Goal: Transaction & Acquisition: Purchase product/service

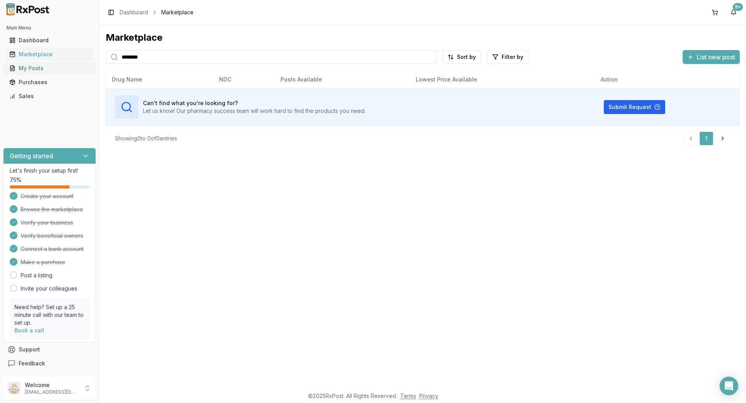
click at [95, 70] on div "Main Menu Dashboard Marketplace My Posts Purchases Sales Getting started Let's …" at bounding box center [373, 201] width 746 height 403
type input "*******"
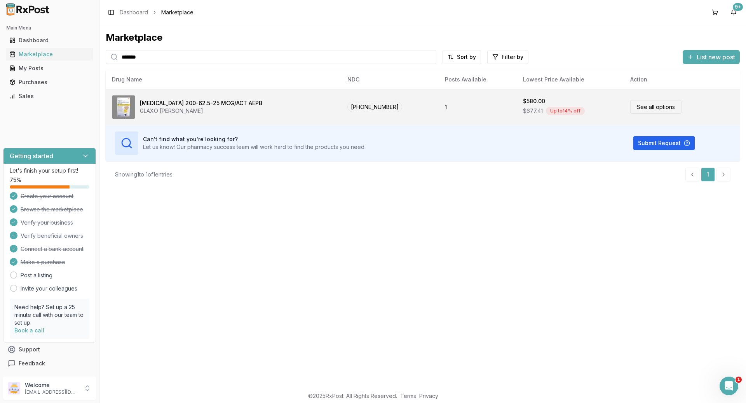
click at [650, 110] on link "See all options" at bounding box center [655, 107] width 51 height 14
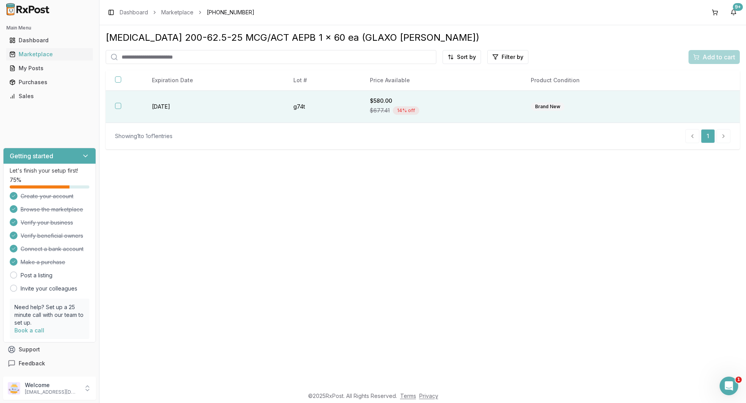
click at [118, 106] on button "button" at bounding box center [118, 106] width 6 height 6
click at [704, 56] on span "Add to cart" at bounding box center [718, 56] width 33 height 9
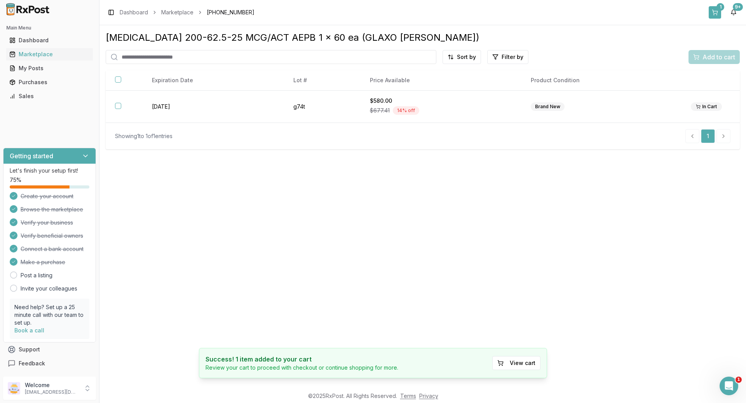
click at [720, 9] on div "1" at bounding box center [720, 7] width 8 height 8
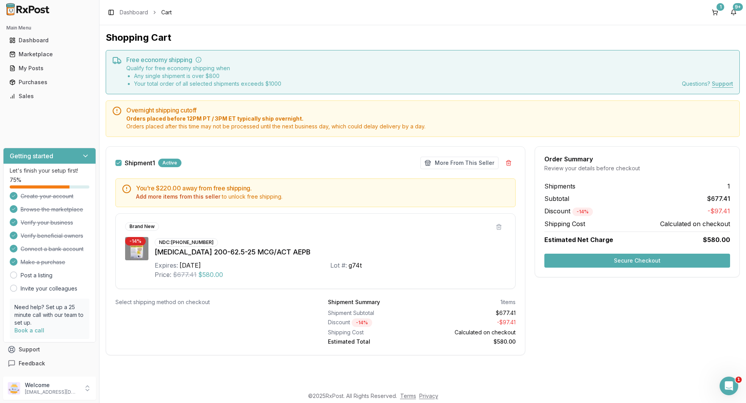
click at [664, 262] on button "Secure Checkout" at bounding box center [637, 261] width 186 height 14
